Goal: Check status: Check status

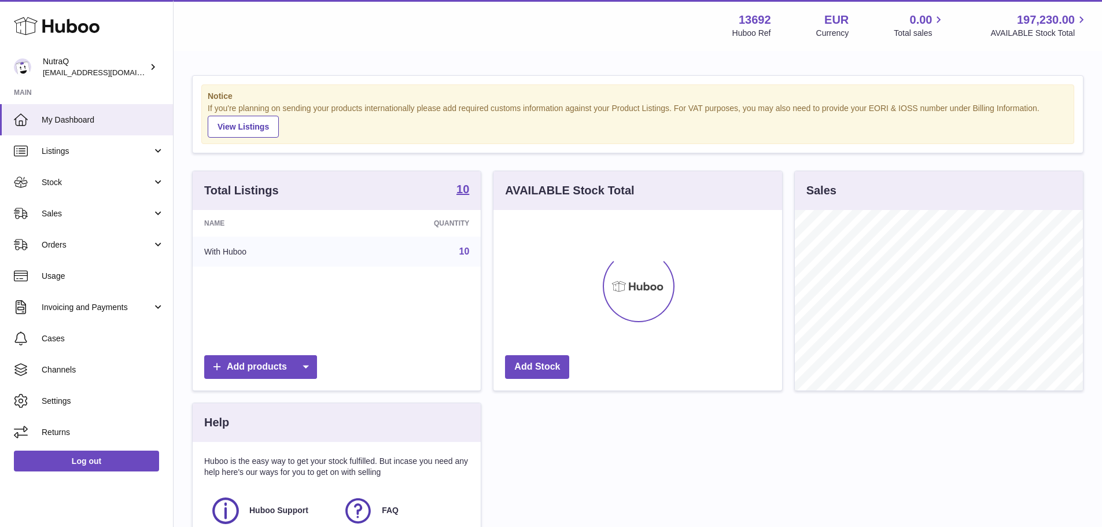
scroll to position [180, 289]
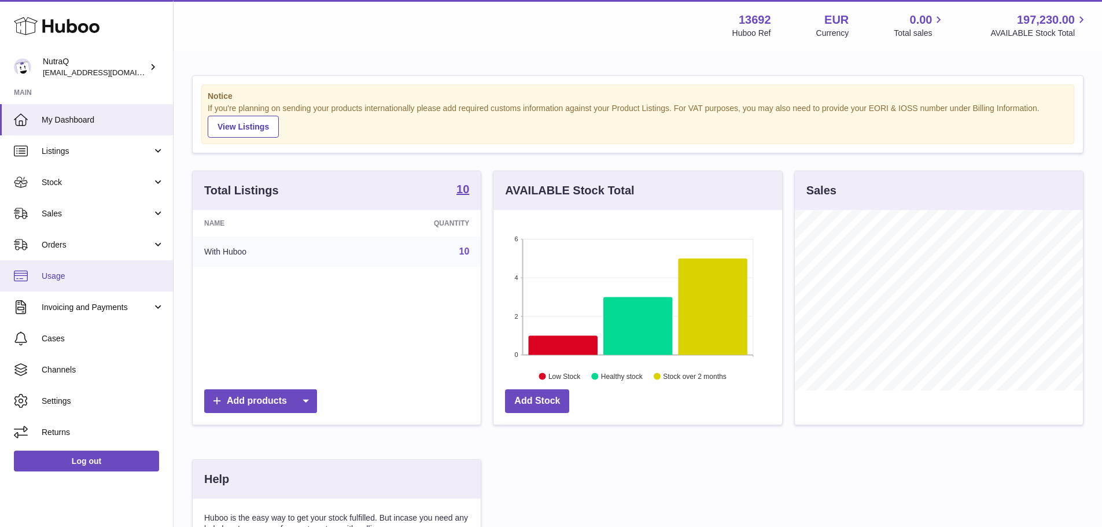
click at [80, 278] on span "Usage" at bounding box center [103, 276] width 123 height 11
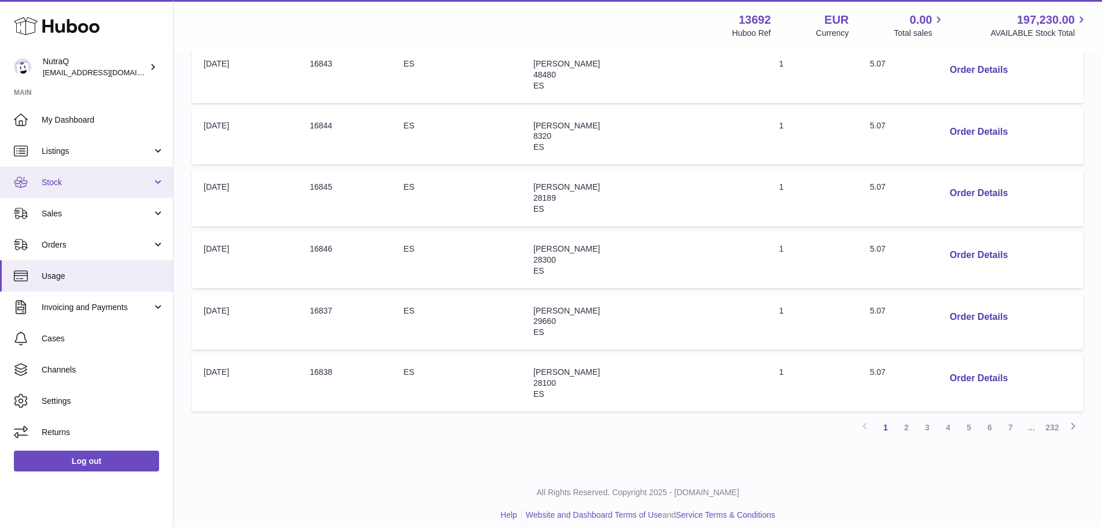
scroll to position [488, 0]
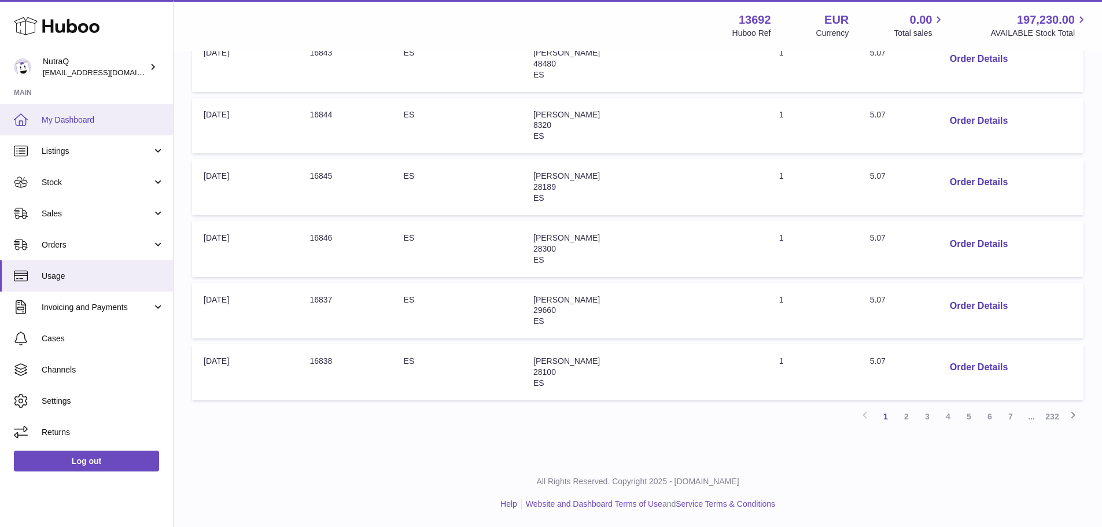
click at [84, 116] on span "My Dashboard" at bounding box center [103, 120] width 123 height 11
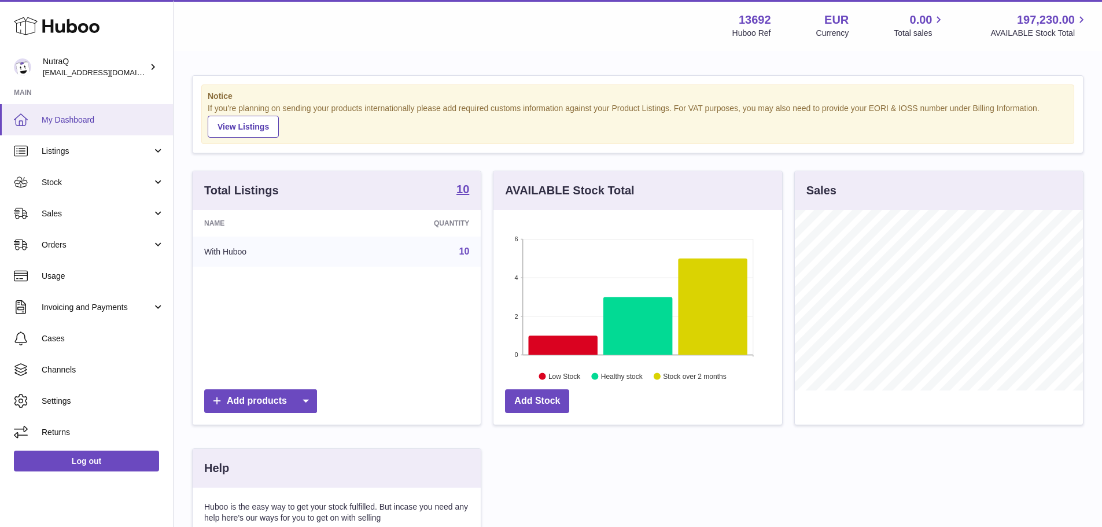
scroll to position [180, 289]
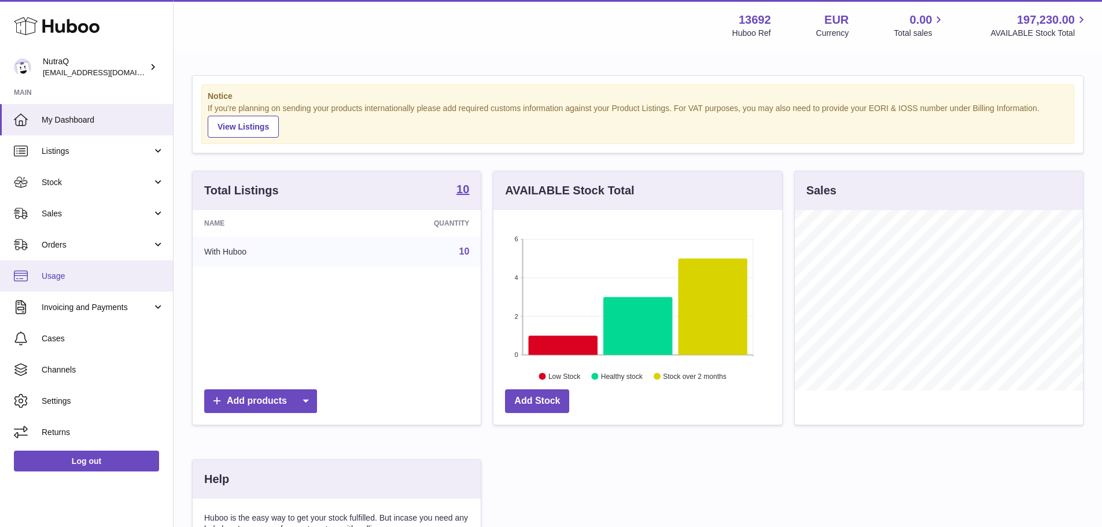
click at [92, 268] on link "Usage" at bounding box center [86, 275] width 173 height 31
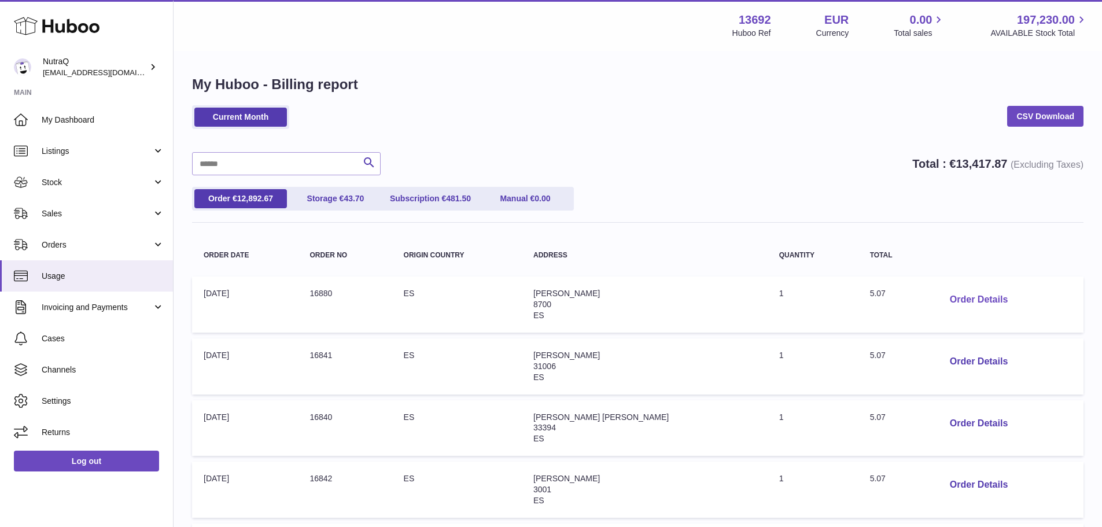
click at [976, 296] on button "Order Details" at bounding box center [979, 300] width 76 height 24
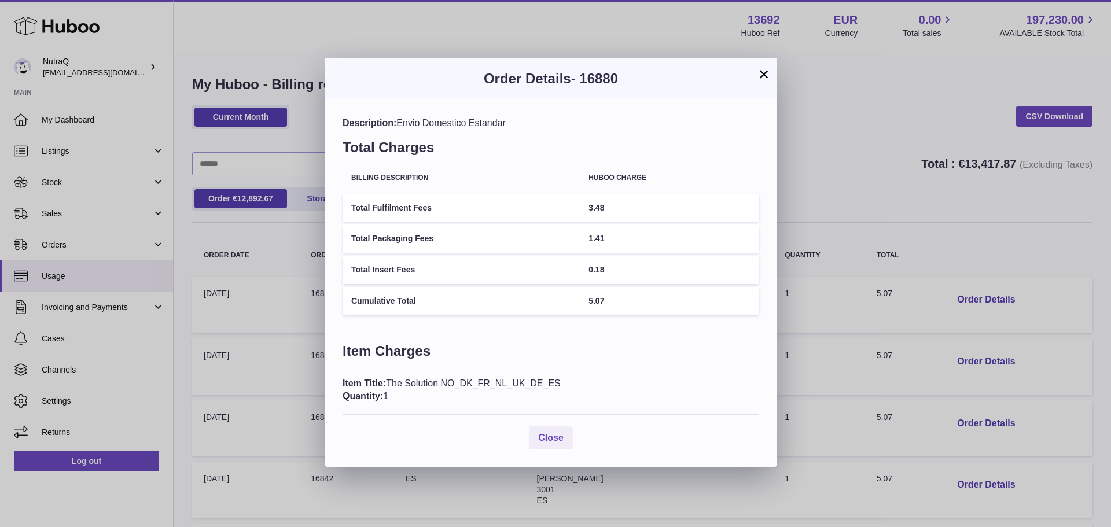
click at [765, 75] on button "×" at bounding box center [764, 74] width 14 height 14
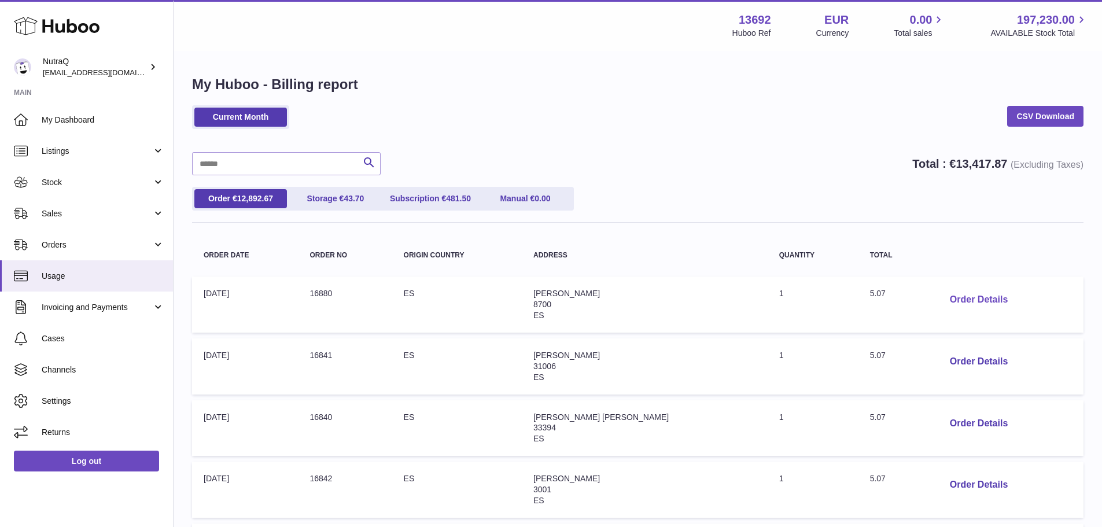
click at [955, 294] on button "Order Details" at bounding box center [979, 300] width 76 height 24
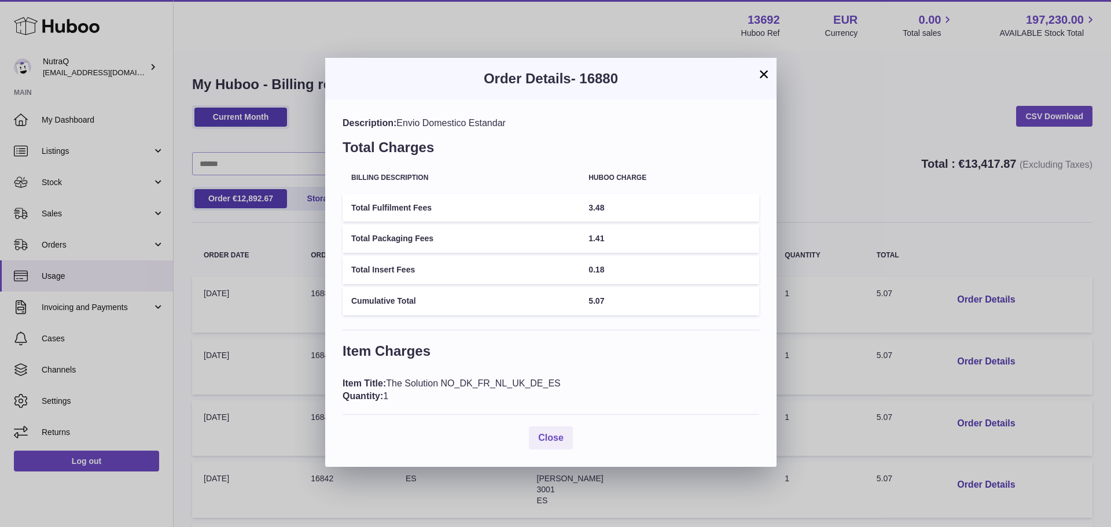
click at [766, 73] on button "×" at bounding box center [764, 74] width 14 height 14
